Goal: Transaction & Acquisition: Purchase product/service

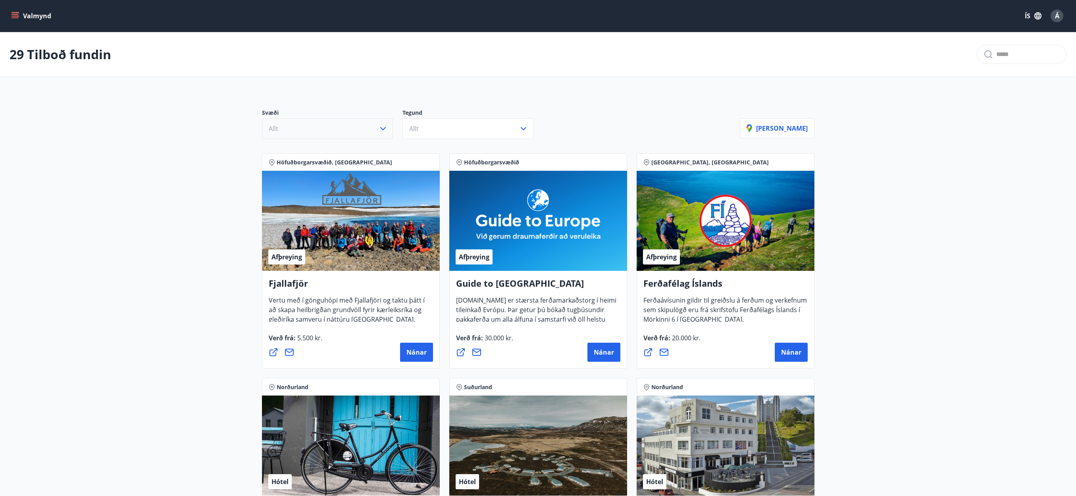
click at [360, 127] on button "Allt" at bounding box center [327, 128] width 131 height 21
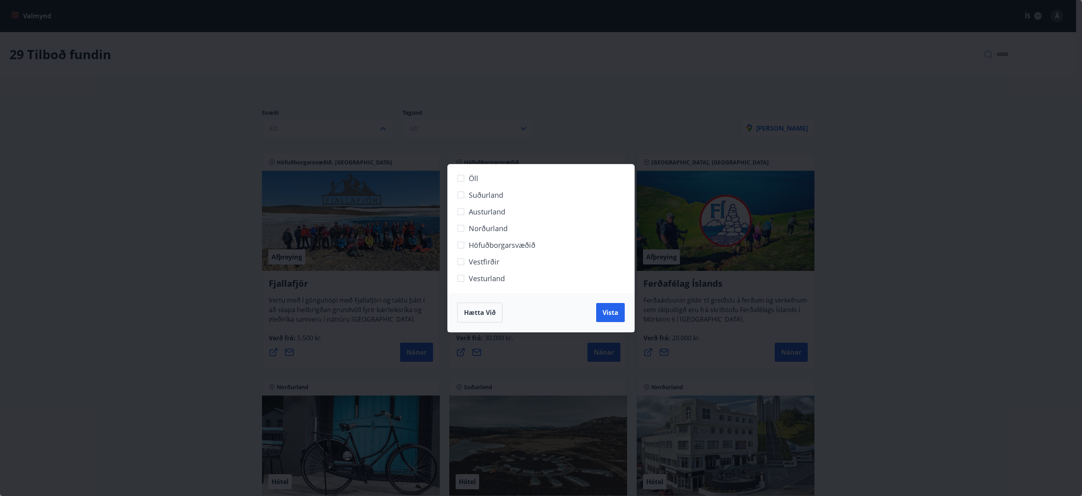
click at [496, 241] on span "Höfuðborgarsvæðið" at bounding box center [502, 245] width 67 height 10
click at [619, 314] on button "Vista" at bounding box center [610, 312] width 29 height 19
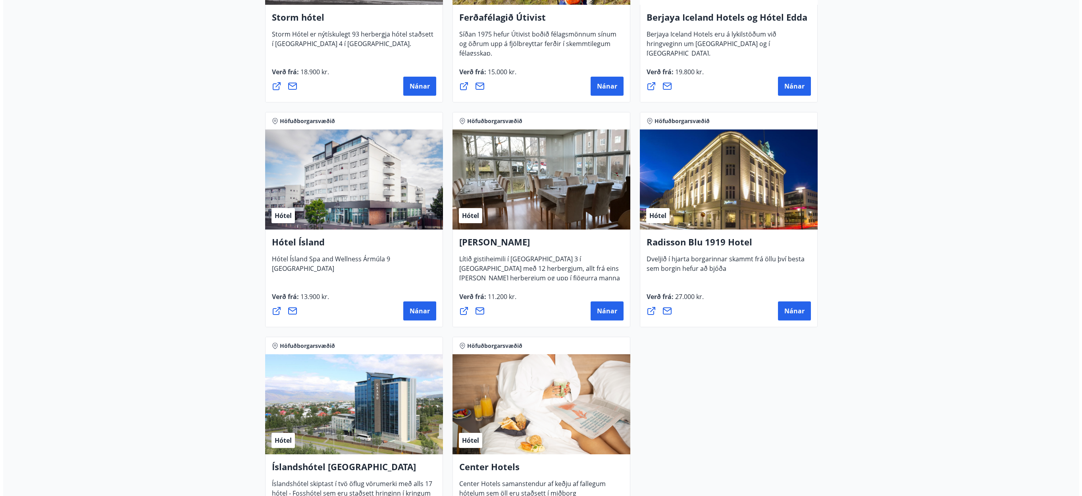
scroll to position [516, 0]
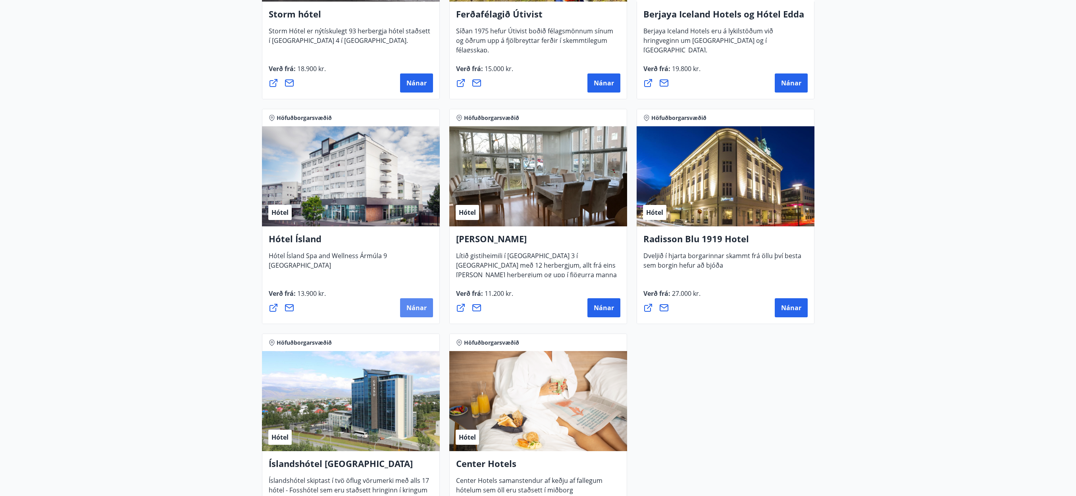
click at [414, 308] on span "Nánar" at bounding box center [417, 307] width 20 height 9
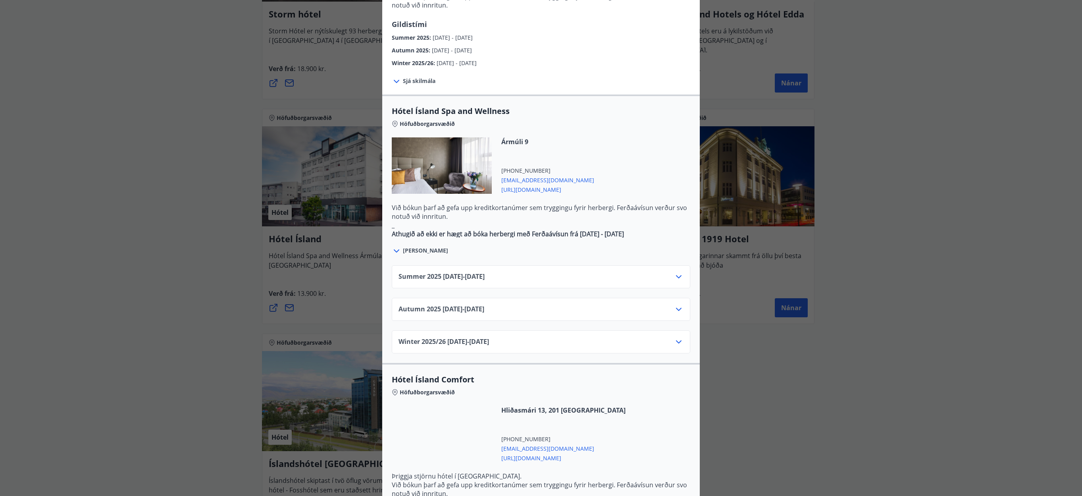
scroll to position [357, 0]
click at [663, 304] on div "Autumn [PHONE_NUMBER][DATE] - [DATE]" at bounding box center [541, 312] width 285 height 16
click at [679, 304] on icon at bounding box center [679, 309] width 10 height 10
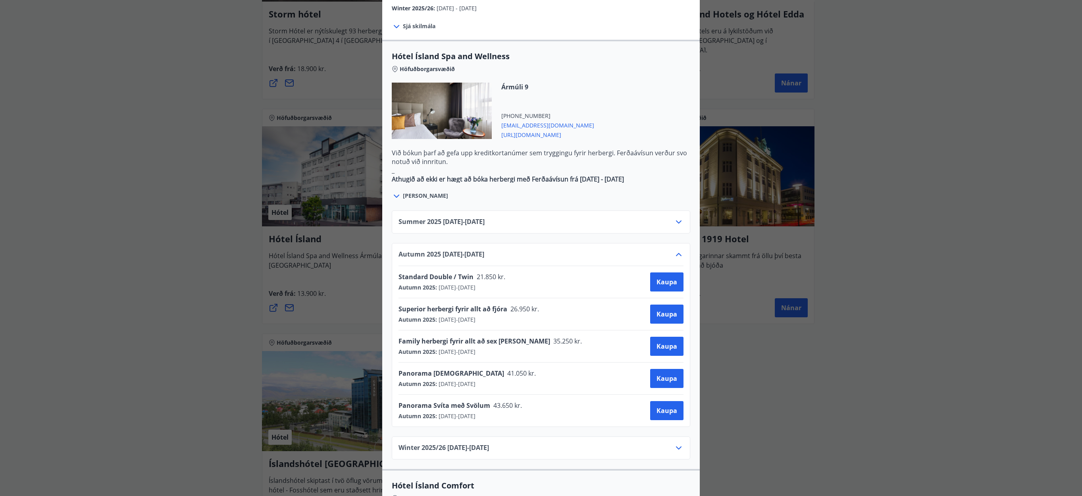
scroll to position [394, 0]
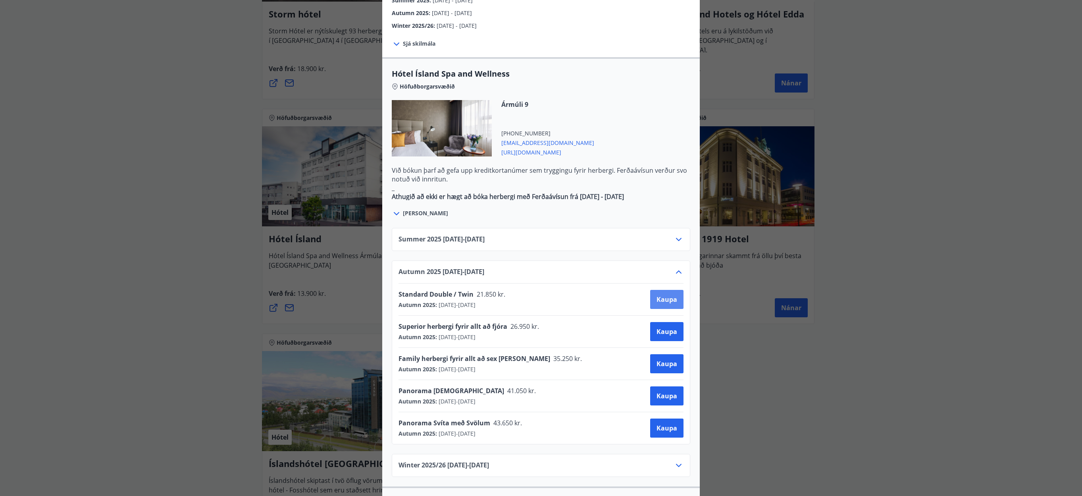
click at [664, 295] on span "Kaupa" at bounding box center [667, 299] width 21 height 9
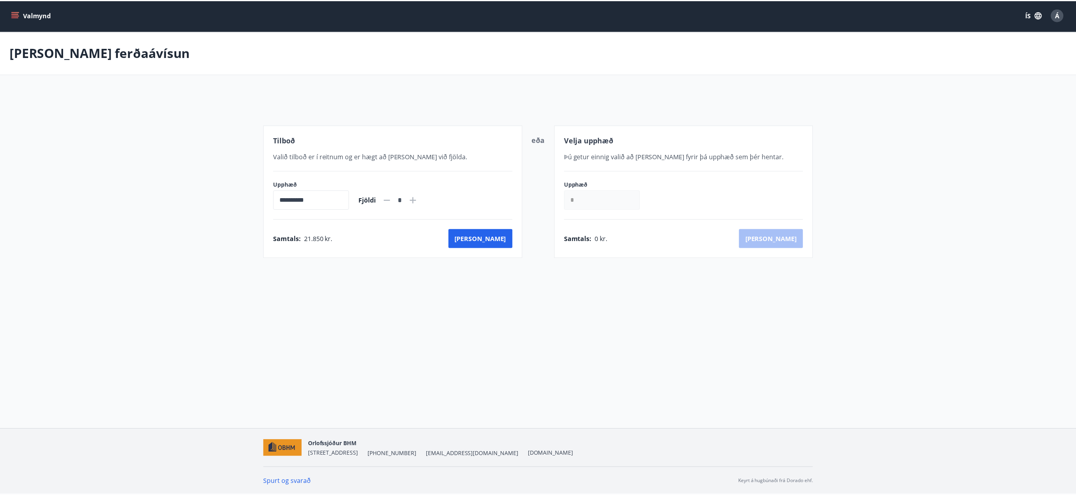
scroll to position [1, 0]
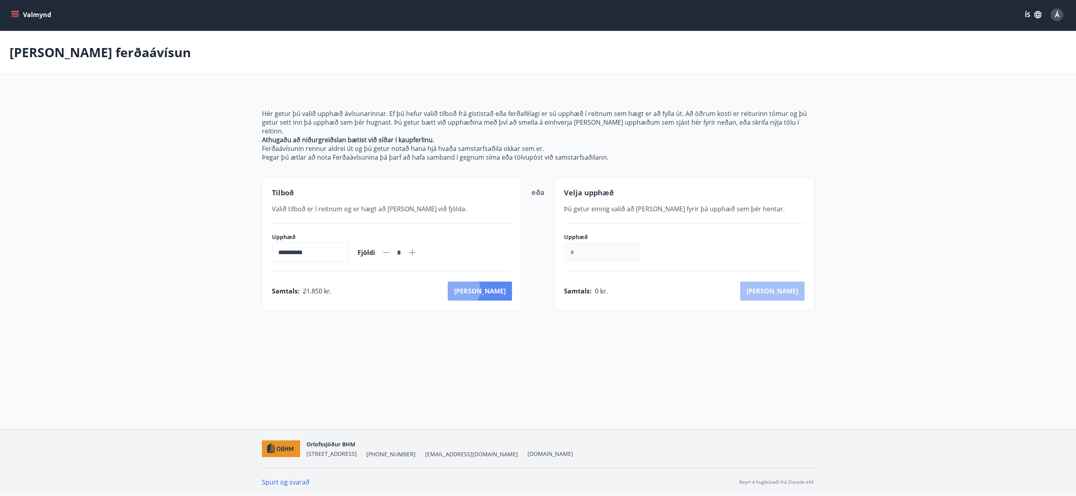
click at [498, 282] on button "[PERSON_NAME]" at bounding box center [480, 291] width 64 height 19
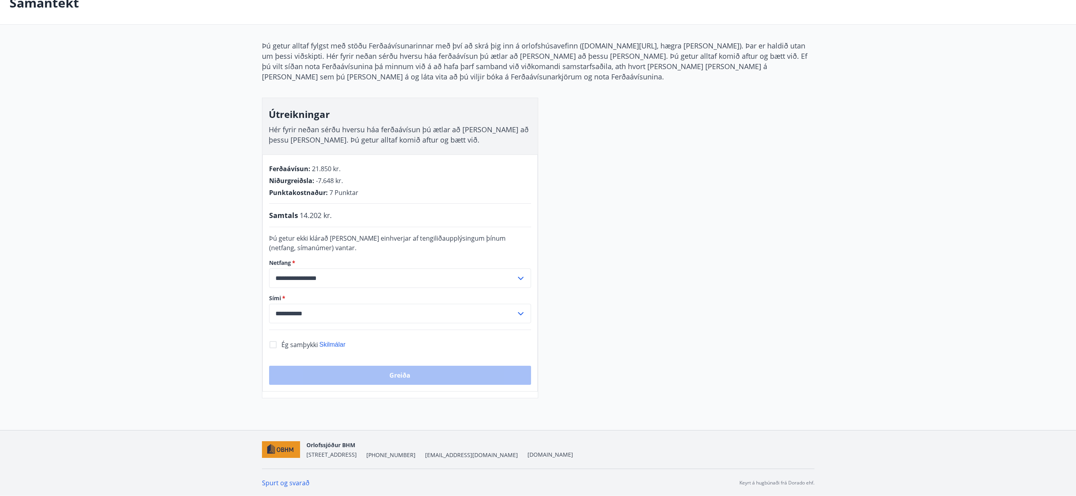
scroll to position [52, 0]
drag, startPoint x: 378, startPoint y: 313, endPoint x: 132, endPoint y: 317, distance: 245.4
click at [132, 317] on main "**********" at bounding box center [538, 189] width 1076 height 417
click at [337, 311] on input "**********" at bounding box center [392, 312] width 247 height 19
click at [306, 343] on li "354-8600471" at bounding box center [400, 344] width 261 height 14
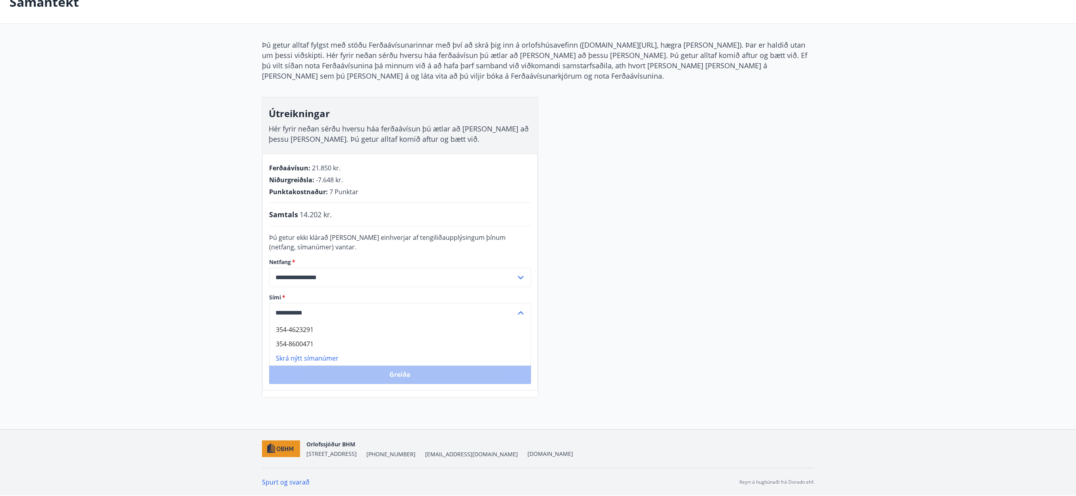
type input "**********"
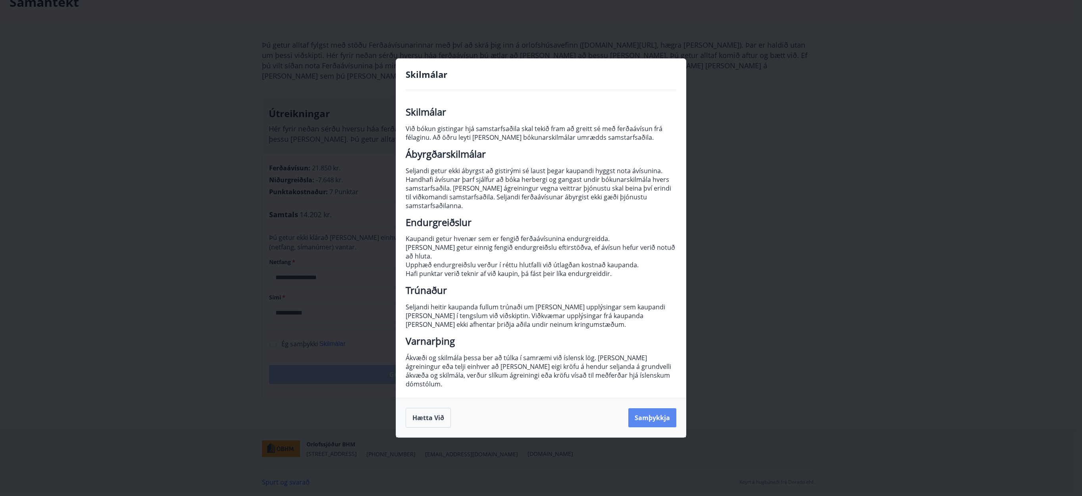
click at [637, 408] on button "Samþykkja" at bounding box center [653, 417] width 48 height 19
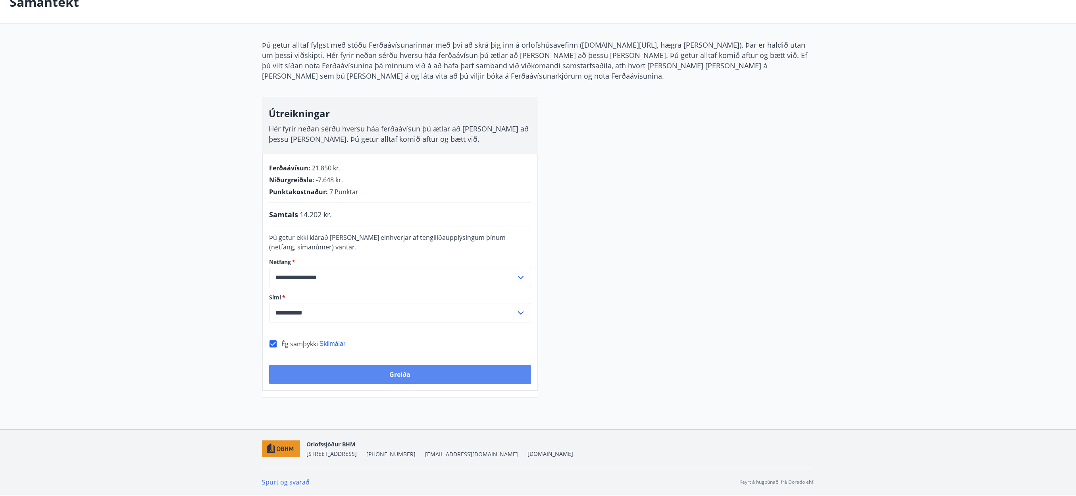
click at [405, 373] on button "Greiða" at bounding box center [400, 374] width 262 height 19
